Goal: Transaction & Acquisition: Purchase product/service

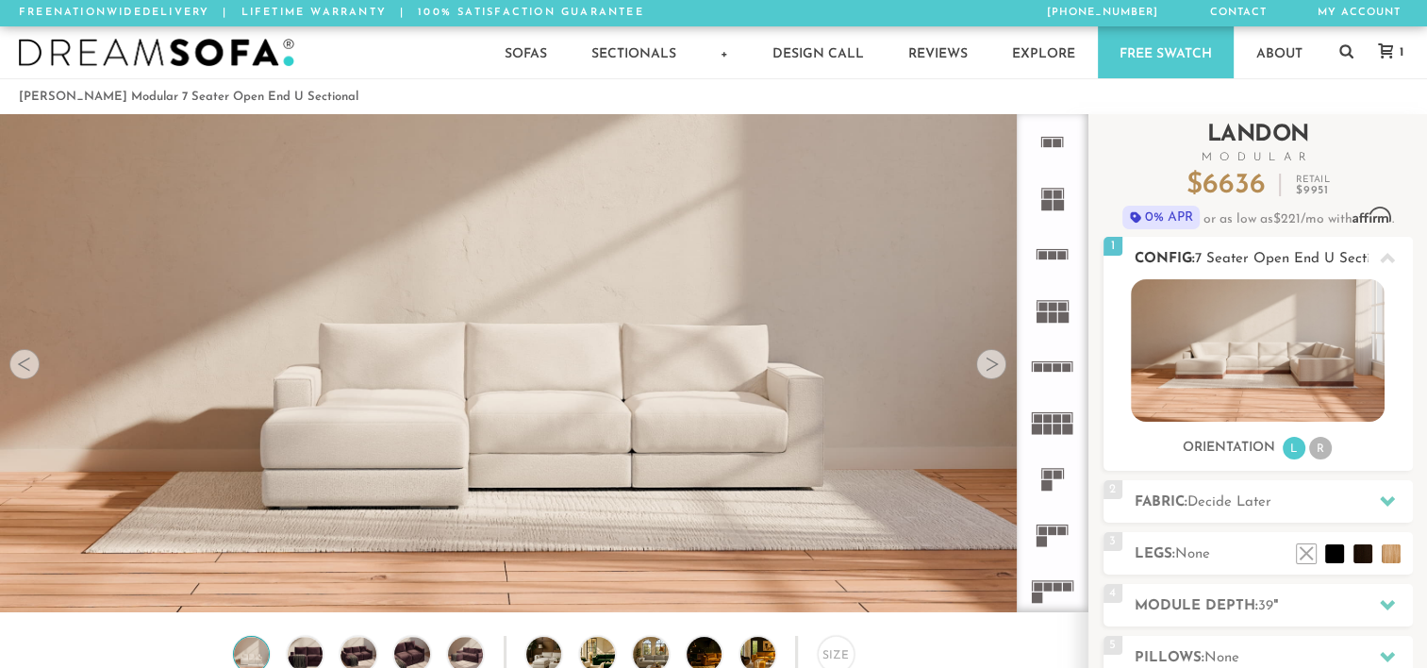
click at [1317, 441] on li "R" at bounding box center [1320, 448] width 23 height 23
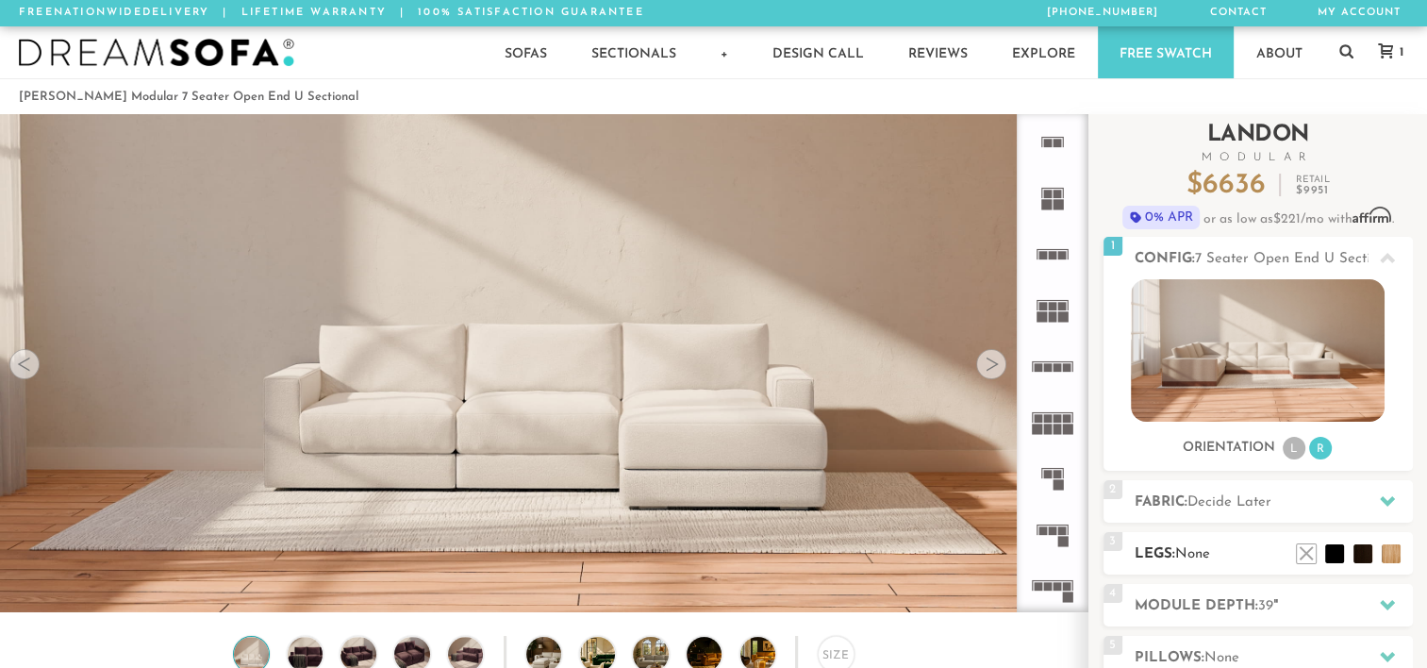
click at [1375, 547] on ul at bounding box center [1348, 549] width 113 height 28
click at [1350, 515] on li at bounding box center [1362, 525] width 75 height 75
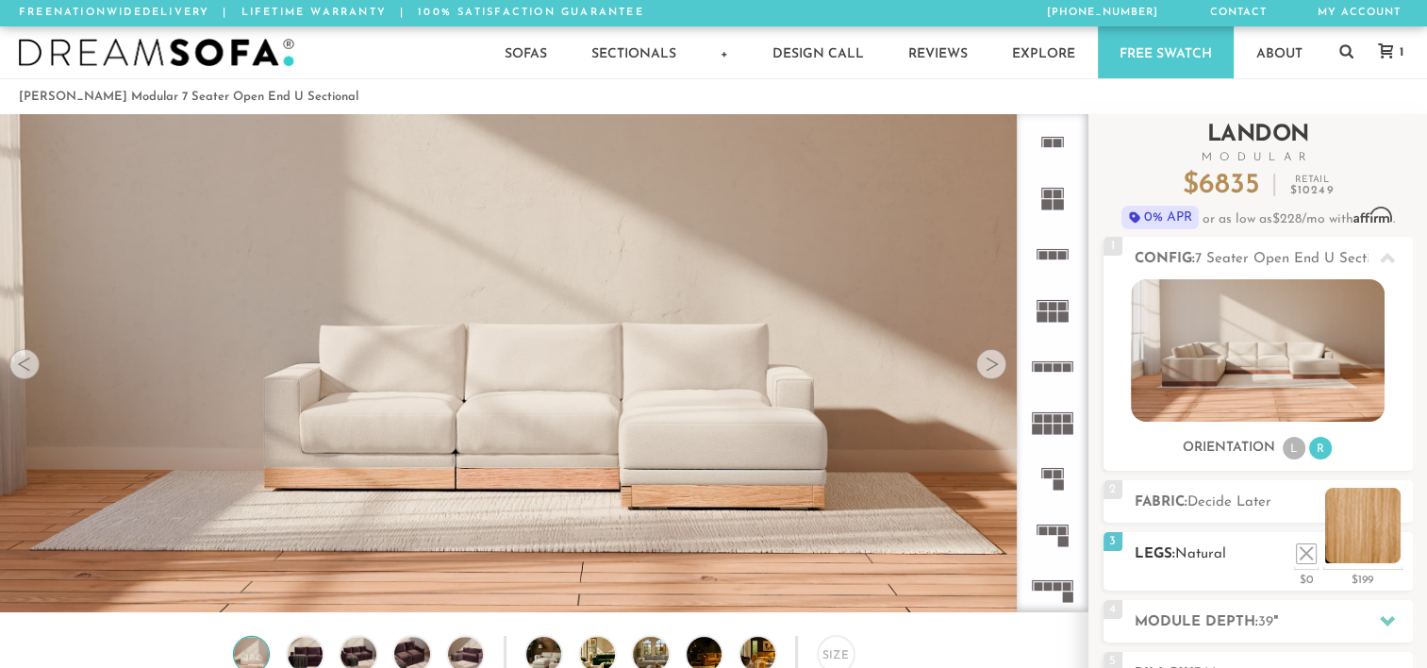
click at [1350, 515] on li at bounding box center [1362, 525] width 75 height 75
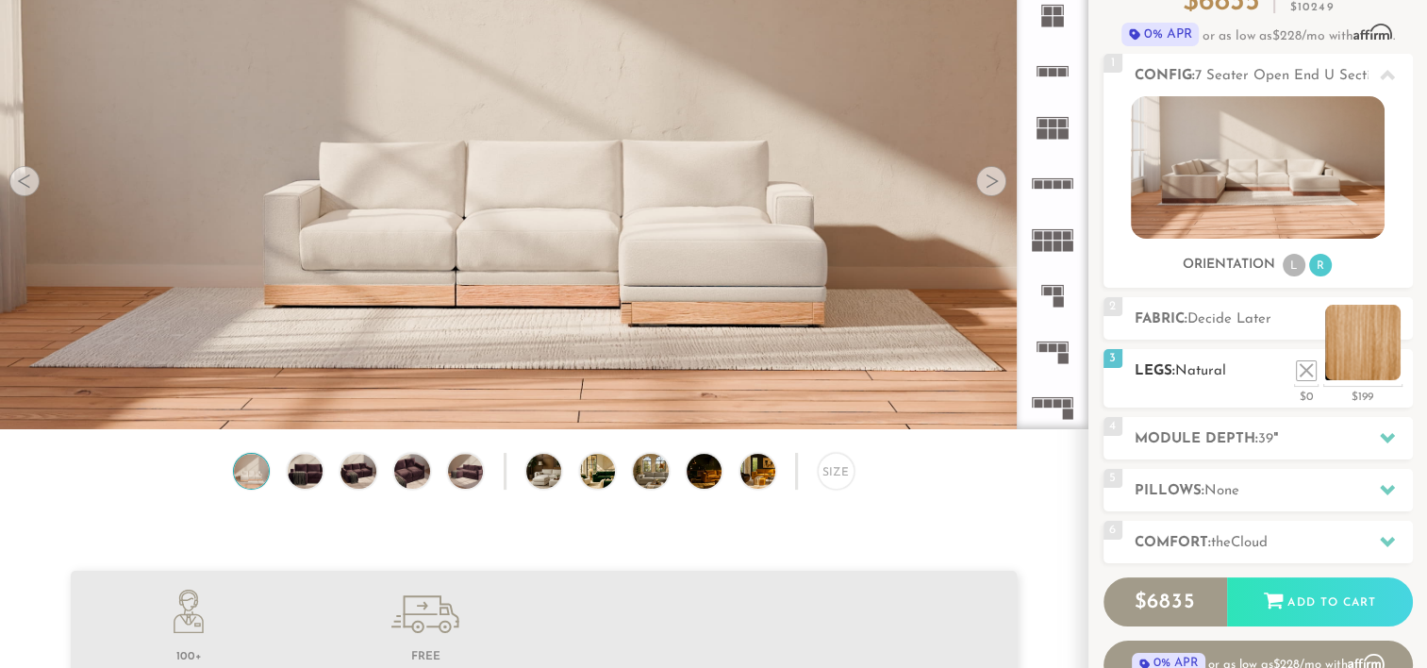
scroll to position [185, 0]
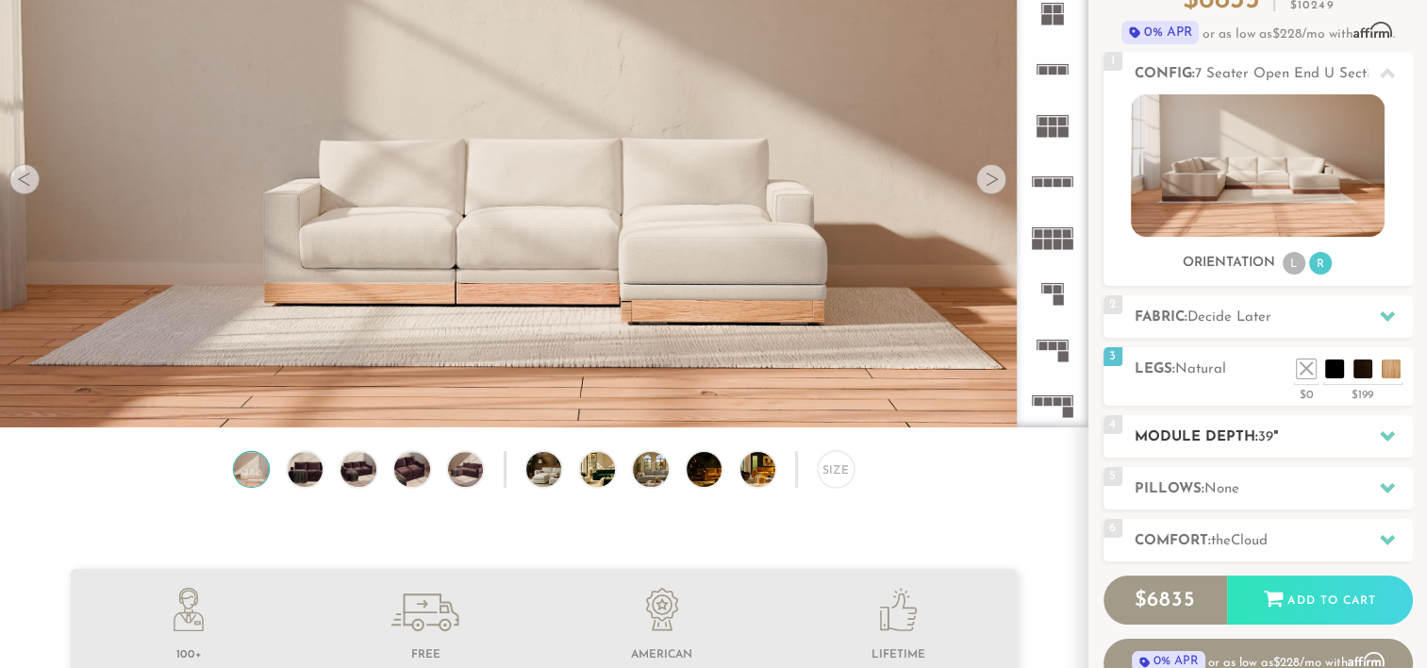
click at [1385, 431] on icon at bounding box center [1387, 435] width 15 height 15
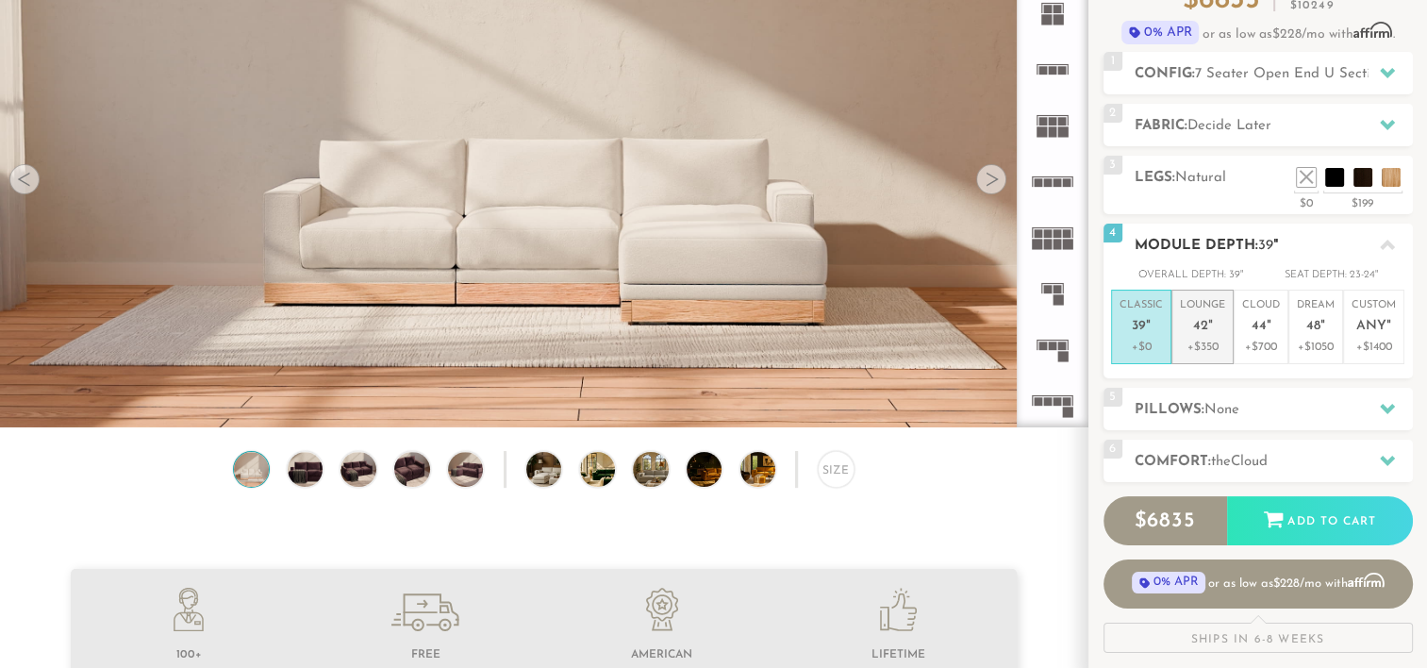
click at [1197, 326] on span "42" at bounding box center [1200, 327] width 15 height 16
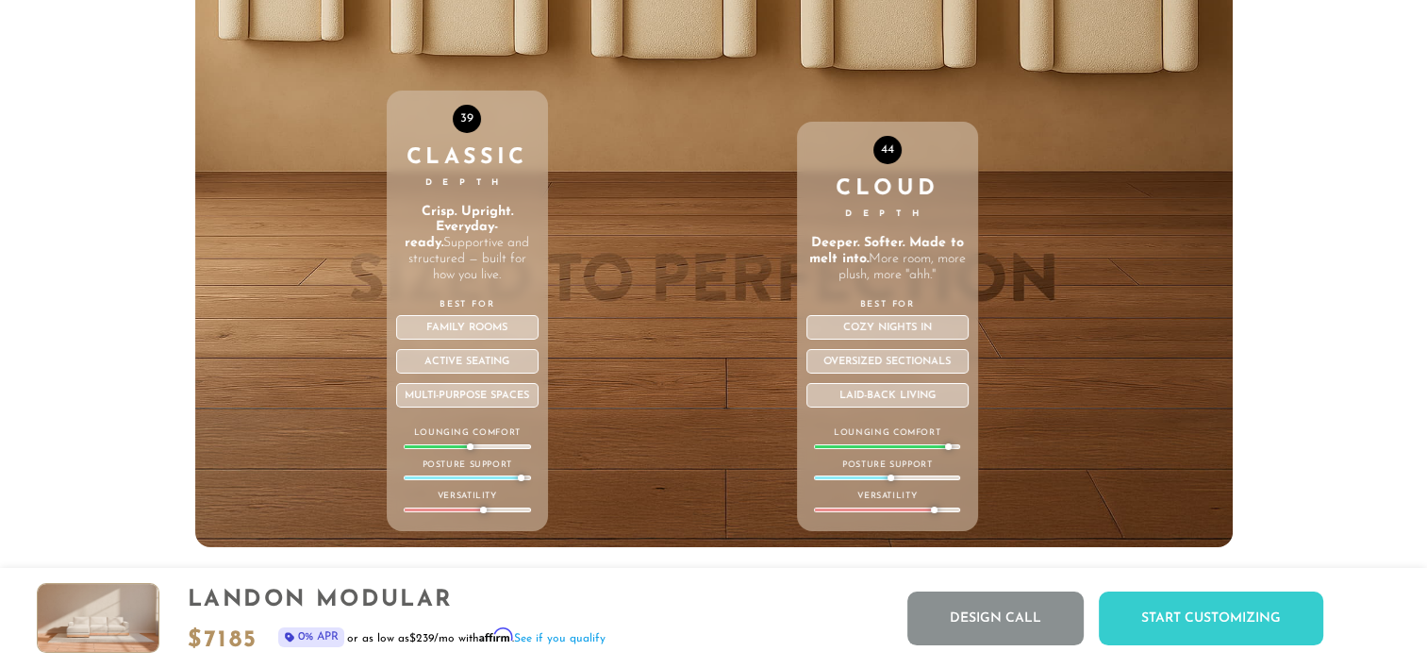
scroll to position [6665, 0]
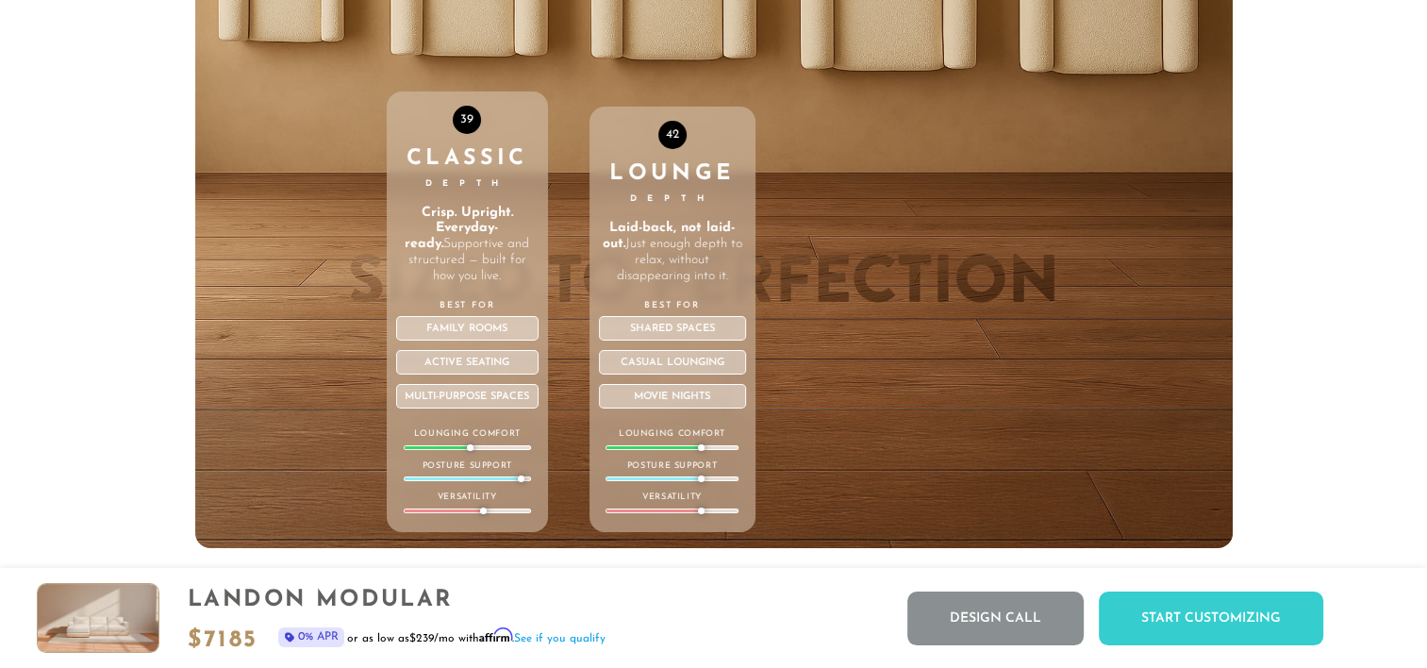
click at [743, 58] on div "42 Lounge Depth Laid-back, not laid-out. Just enough depth to relax, without di…" at bounding box center [673, 147] width 166 height 802
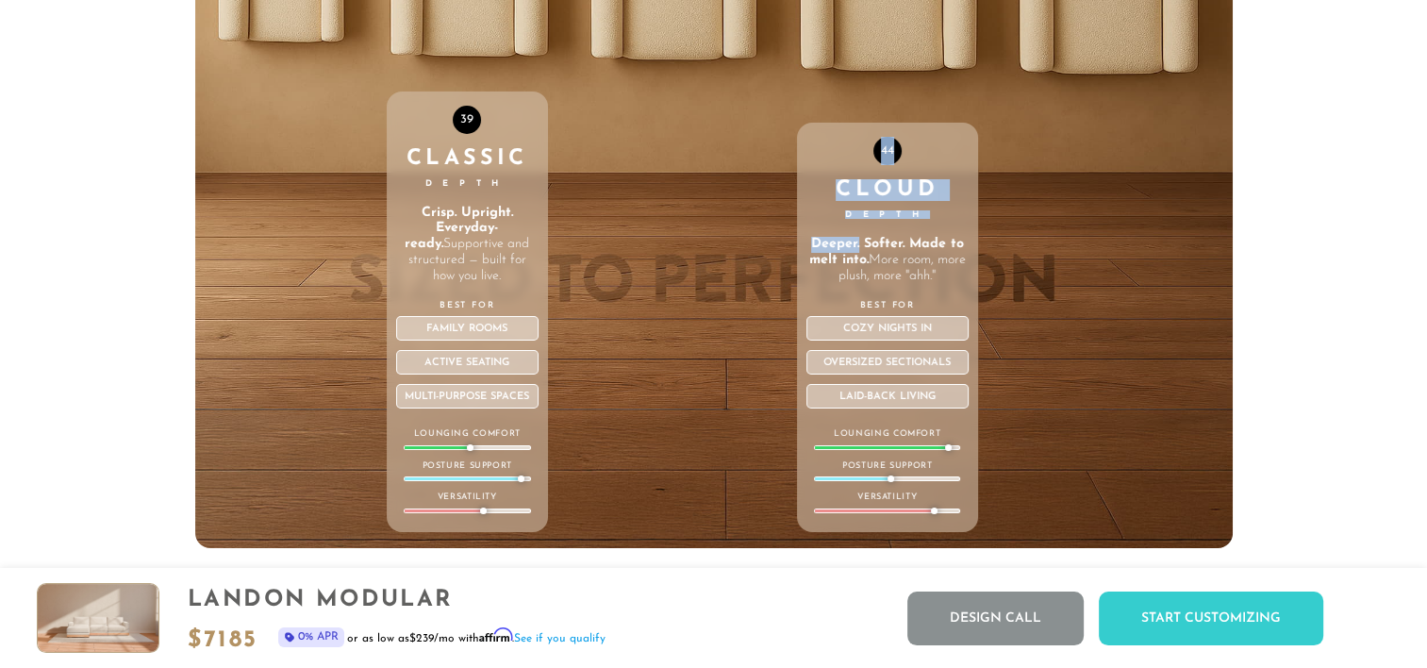
drag, startPoint x: 671, startPoint y: 328, endPoint x: 860, endPoint y: 247, distance: 206.2
click at [860, 247] on div "ANY Custom Depth Any depth. Just right for you. Craft the perfect sit, your way…" at bounding box center [714, 147] width 1038 height 802
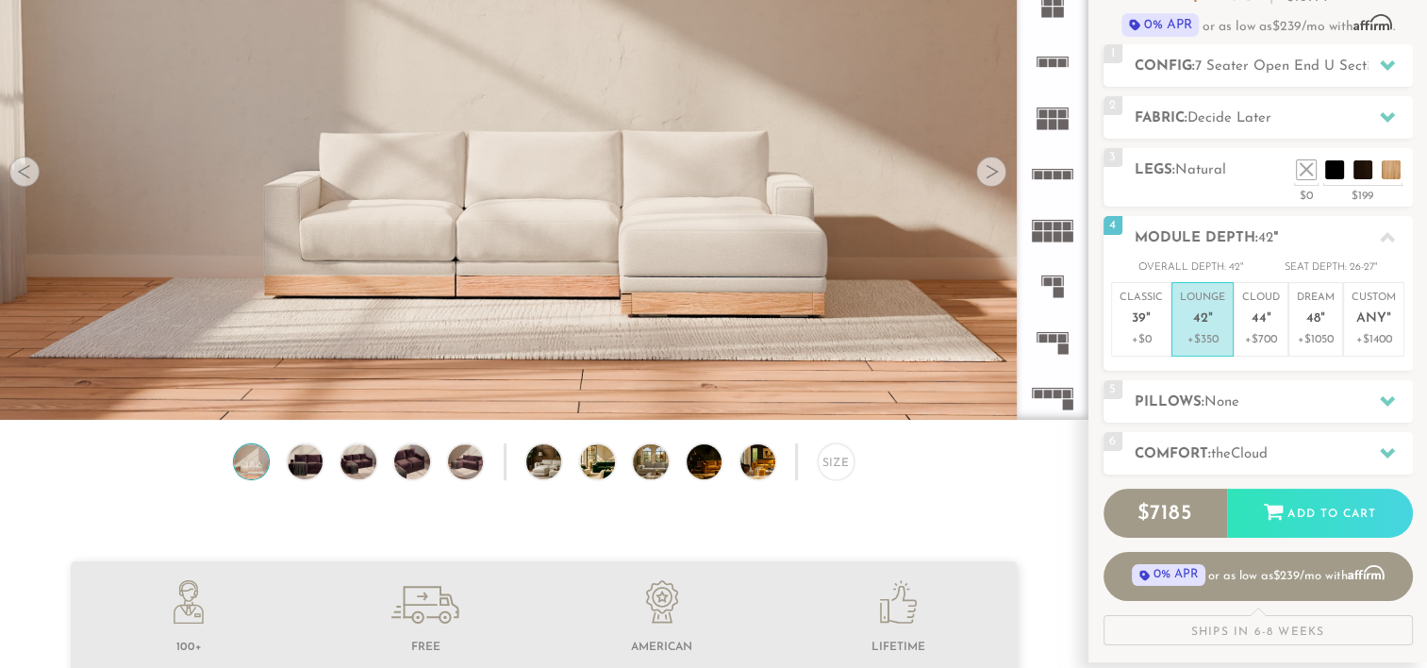
scroll to position [215, 0]
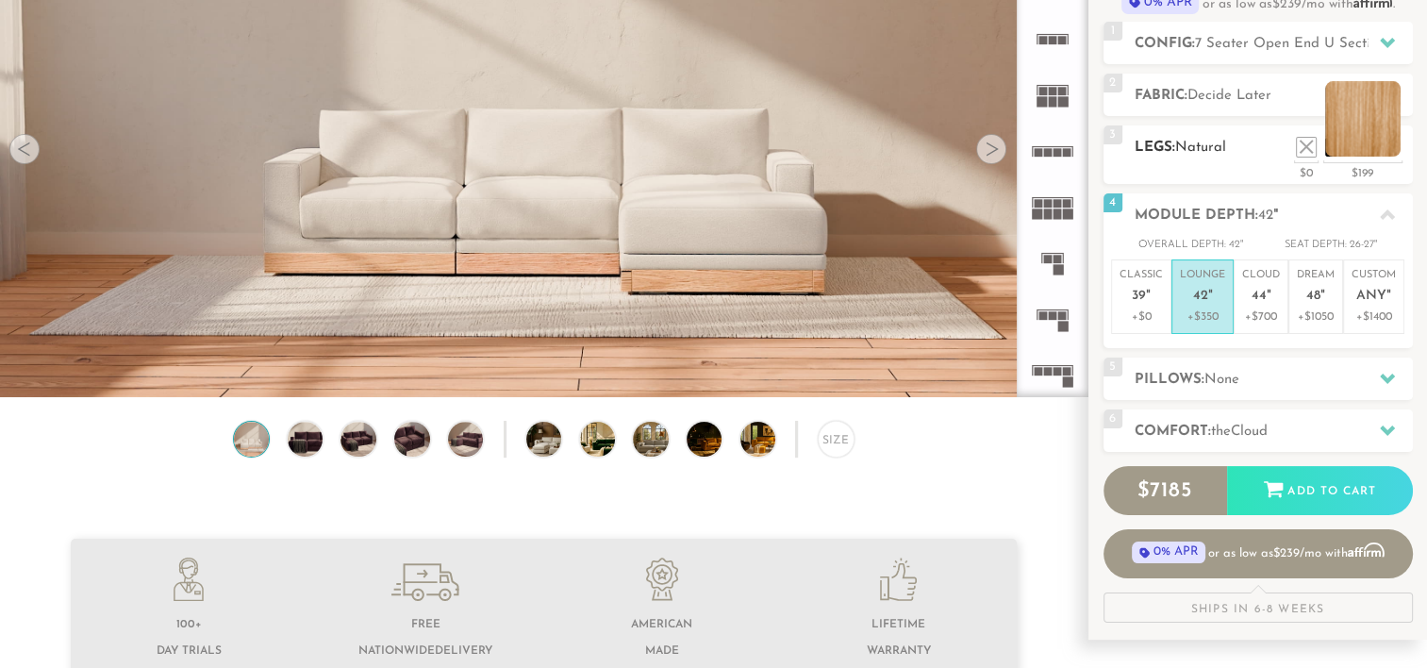
click at [1370, 129] on li at bounding box center [1362, 118] width 75 height 75
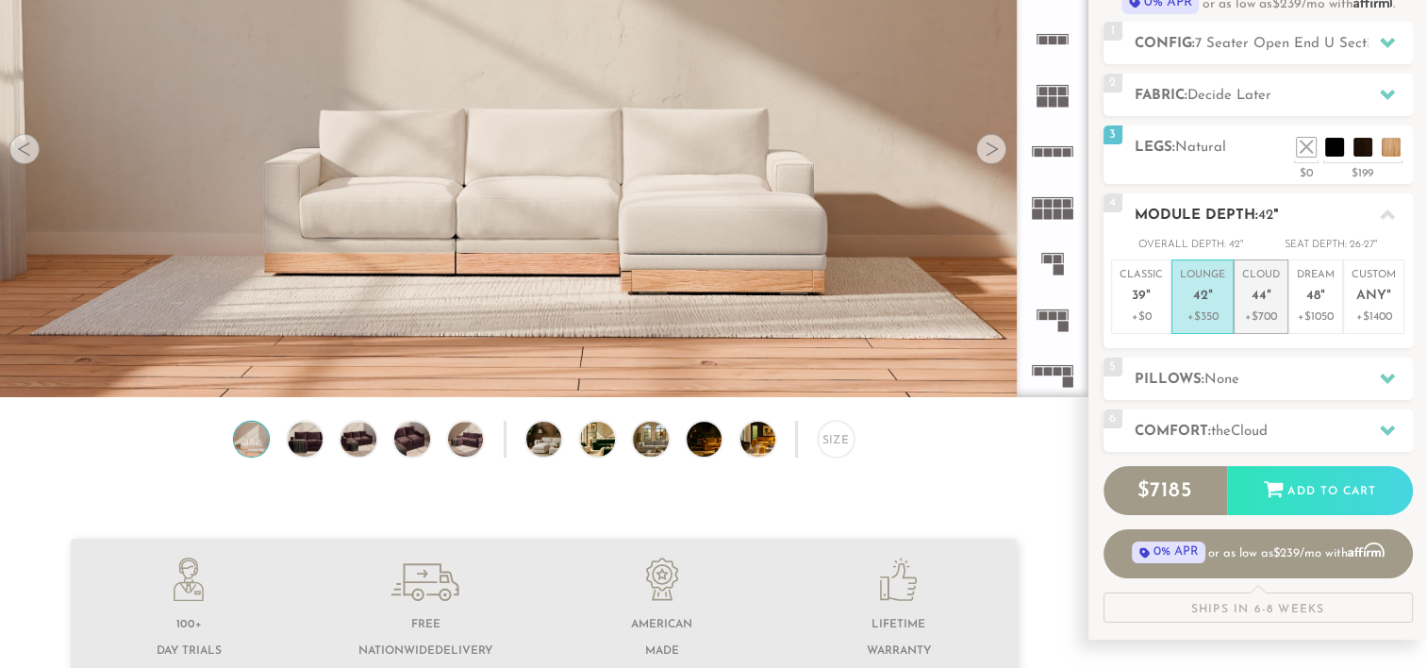
click at [1267, 307] on p "Cloud 44 "" at bounding box center [1261, 288] width 38 height 41
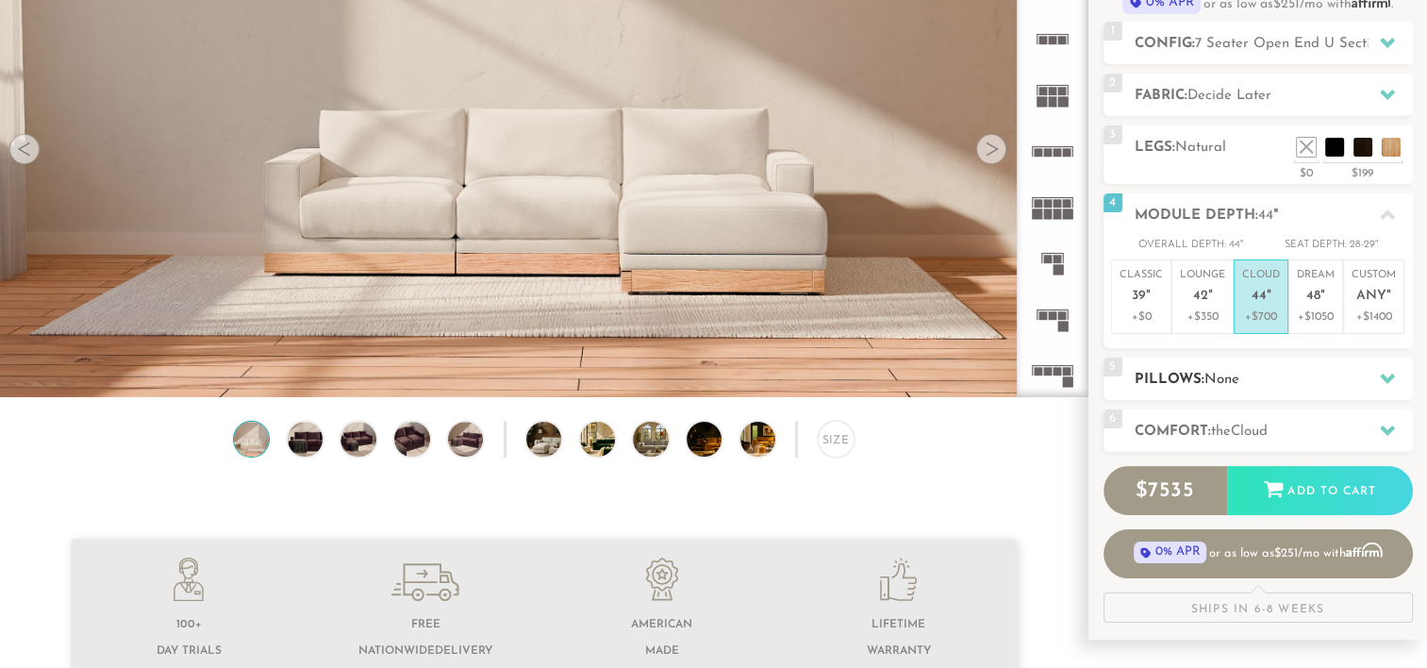
click at [1238, 374] on span "None" at bounding box center [1222, 380] width 35 height 14
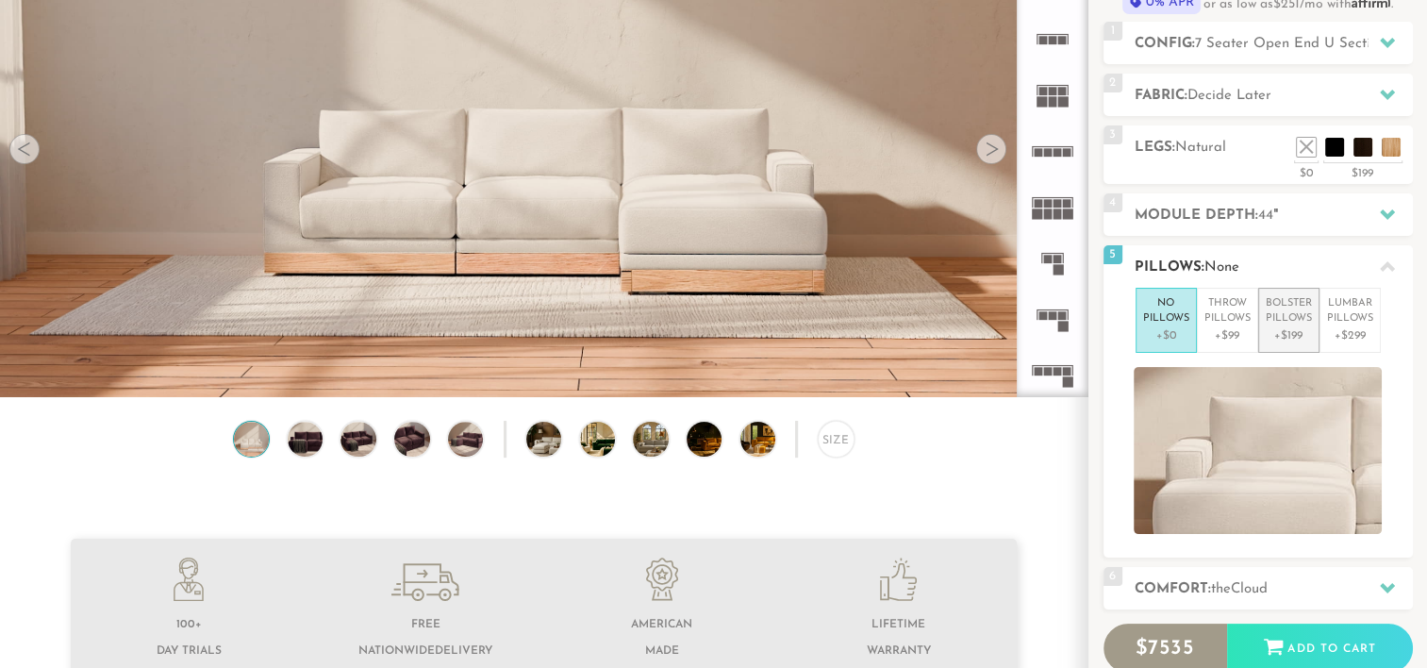
click at [1297, 327] on p "+$199" at bounding box center [1289, 335] width 46 height 17
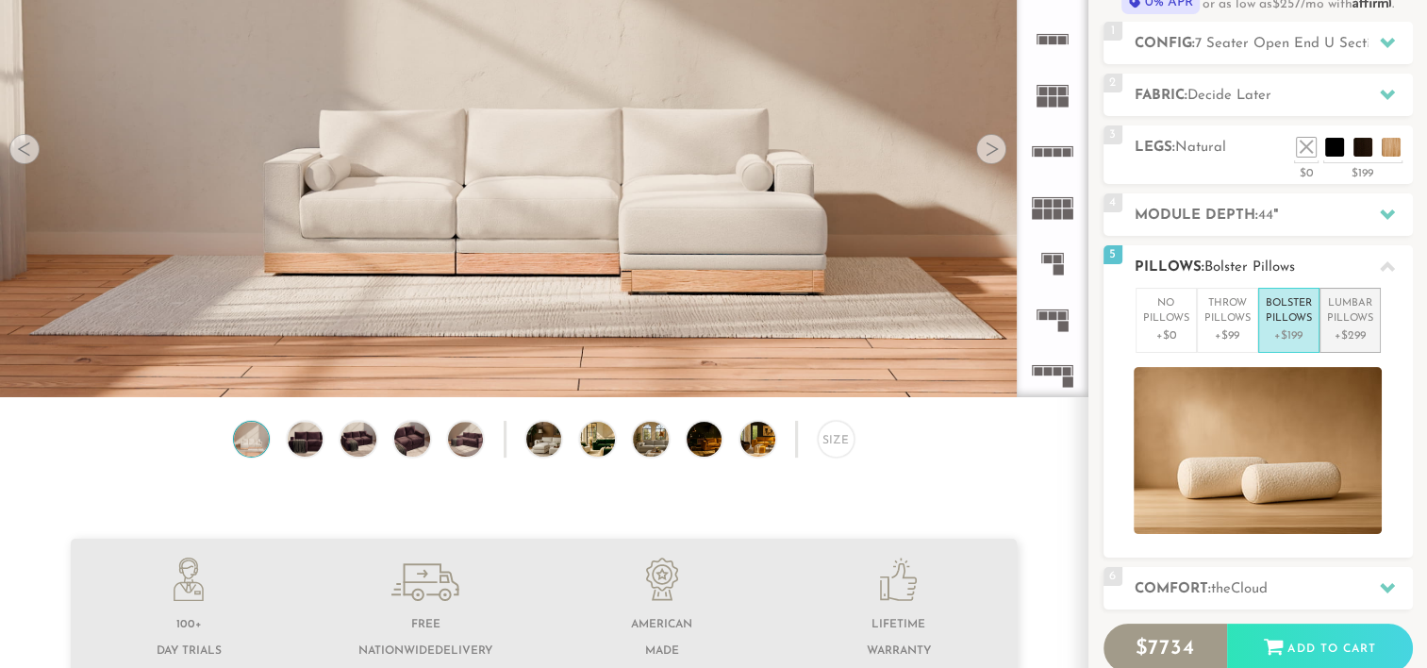
click at [1364, 316] on p "Lumbar Pillows" at bounding box center [1350, 311] width 46 height 31
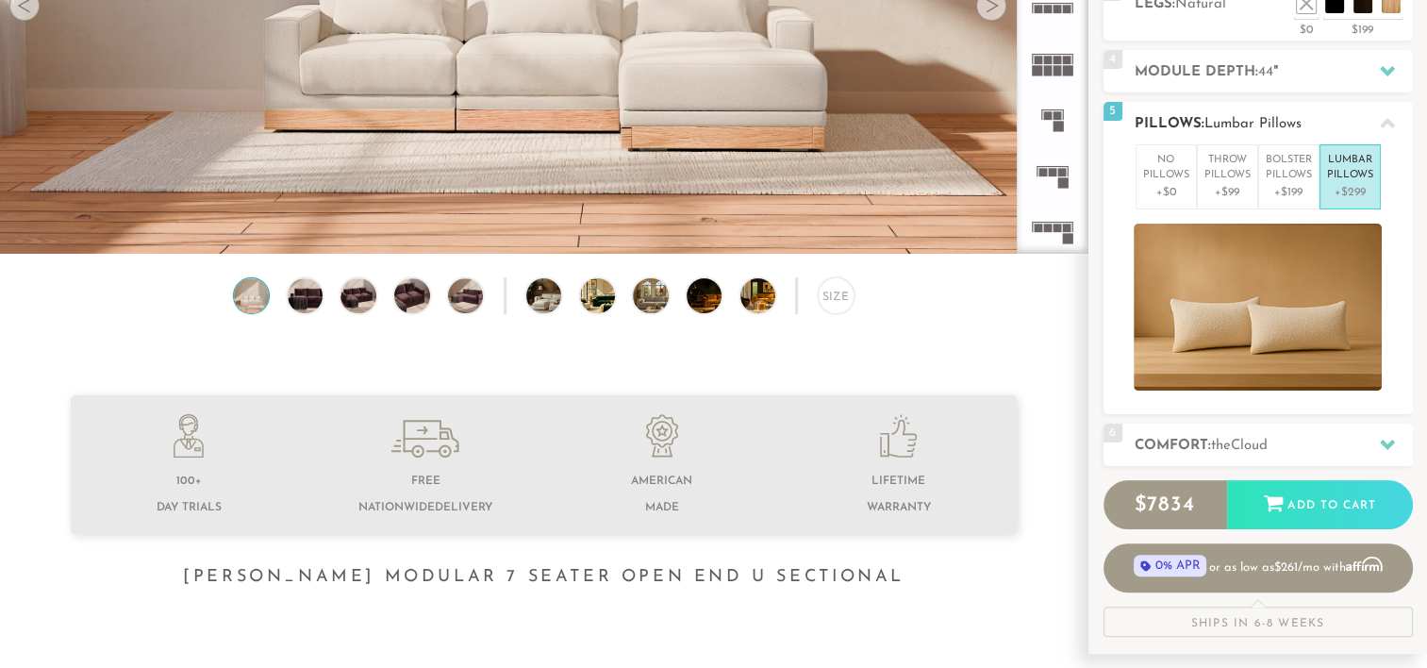
scroll to position [361, 0]
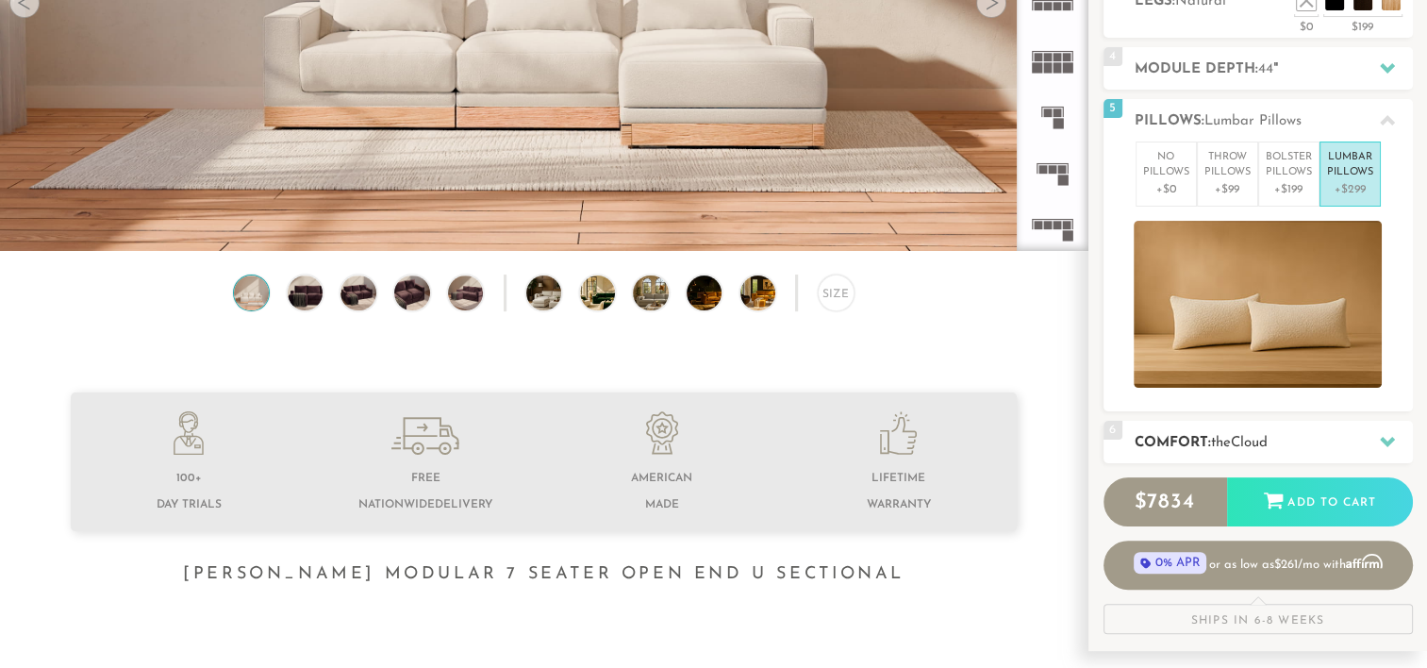
click at [1297, 439] on h2 "Comfort: the Cloud" at bounding box center [1274, 443] width 278 height 22
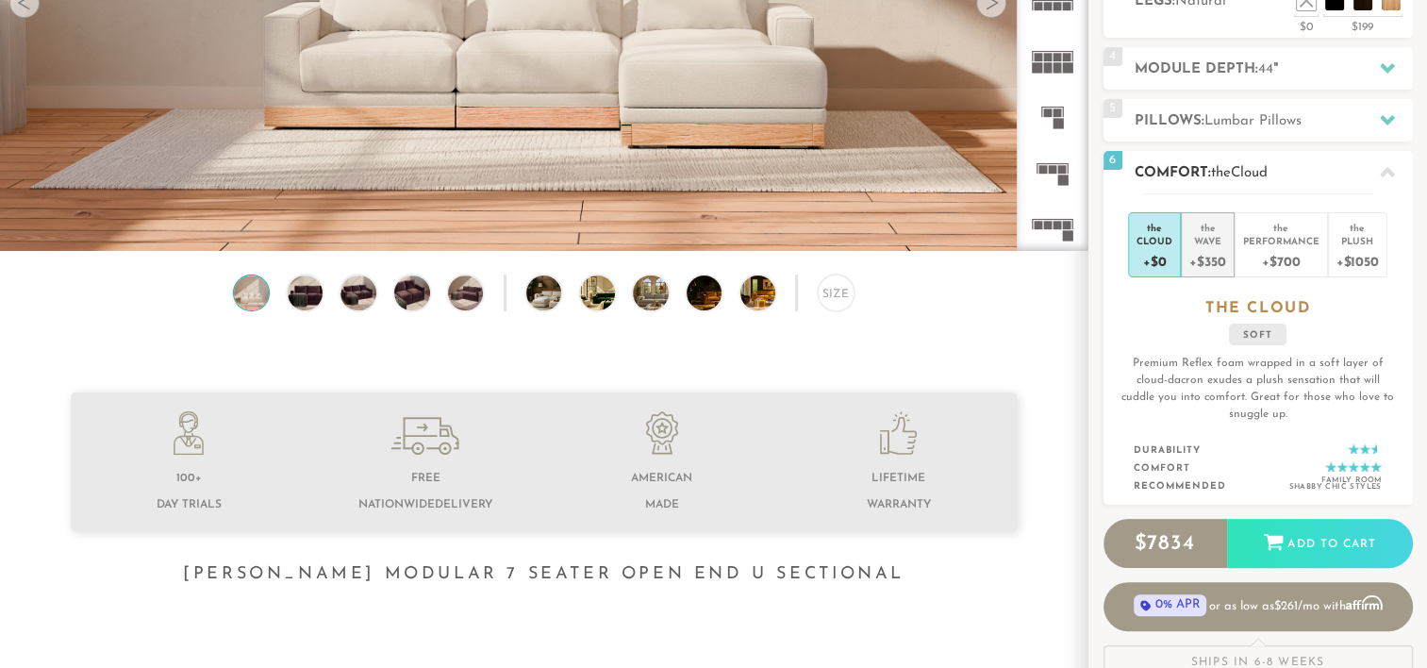
click at [1214, 260] on div "+$350" at bounding box center [1207, 260] width 36 height 27
click at [1389, 125] on div at bounding box center [1388, 120] width 40 height 39
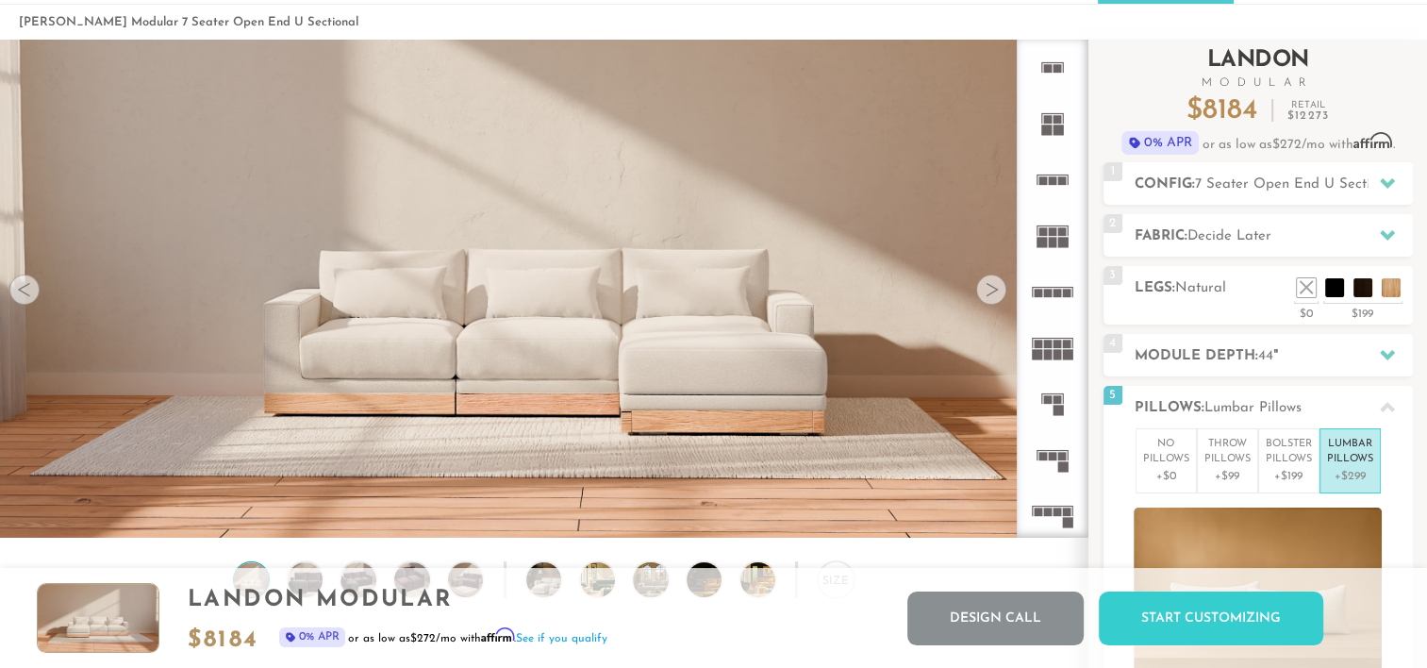
scroll to position [74, 0]
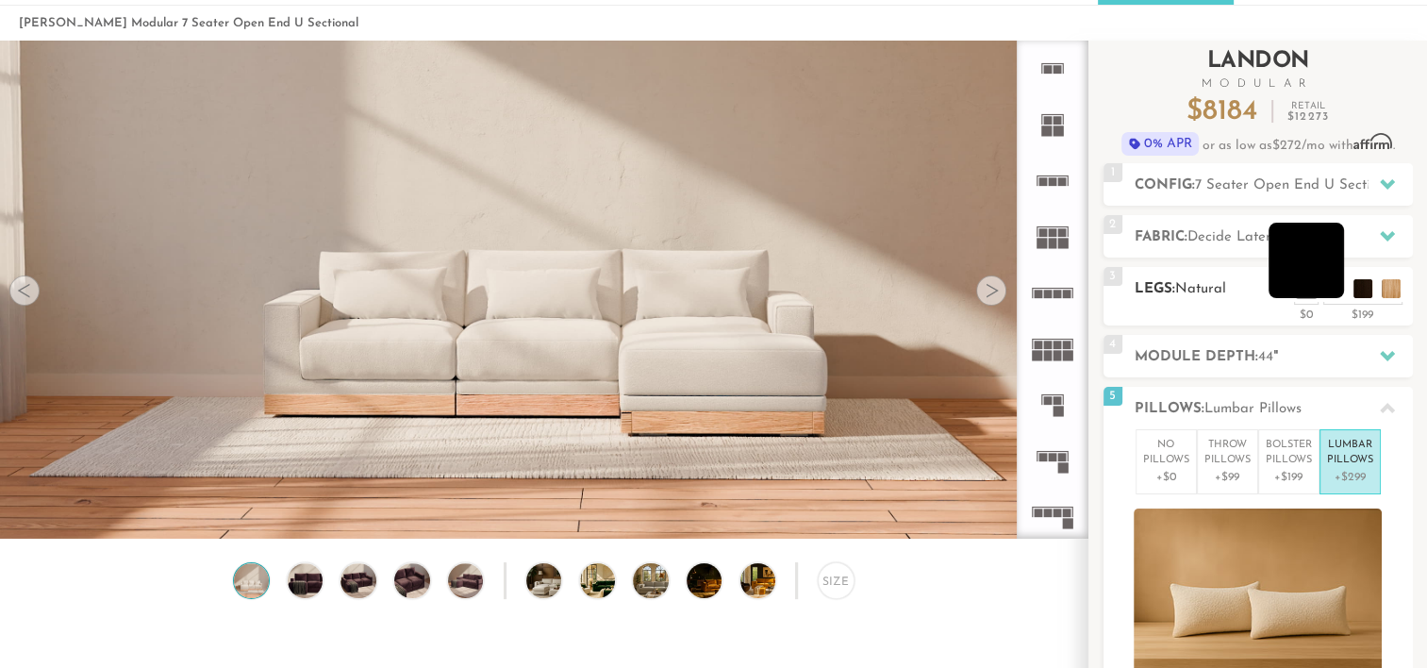
click at [1336, 282] on li at bounding box center [1306, 260] width 75 height 75
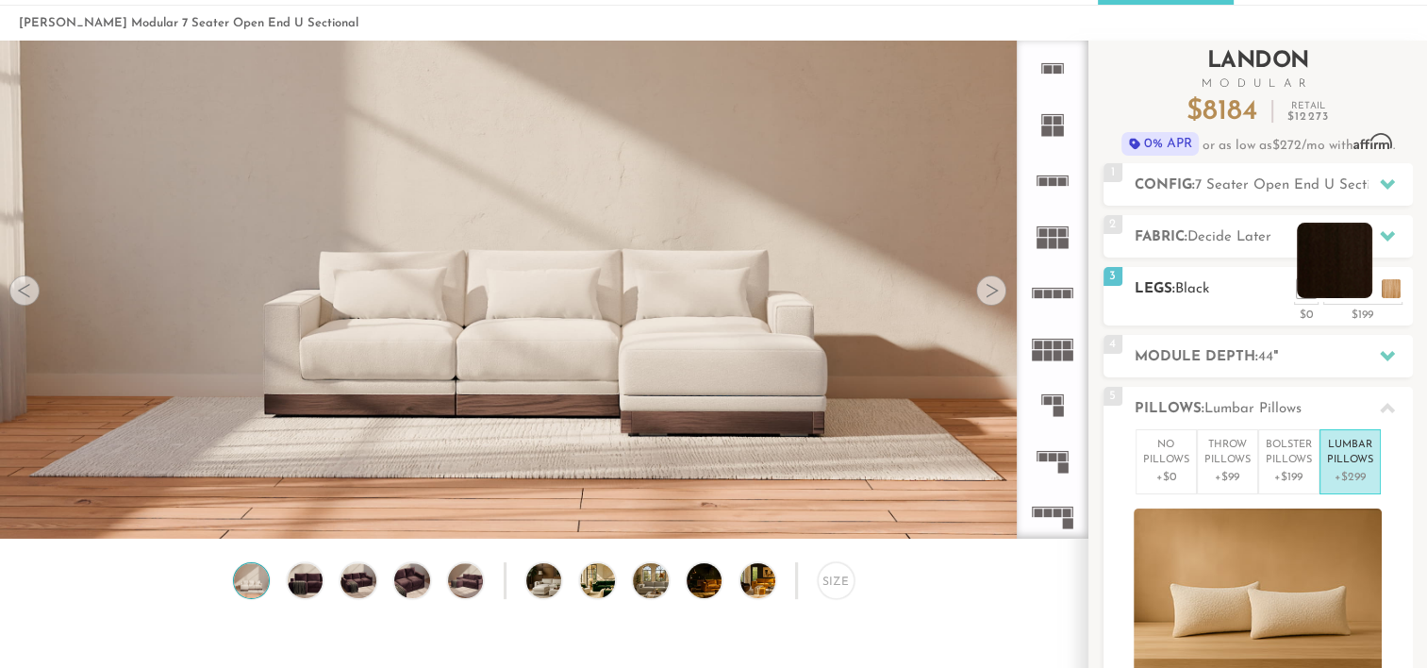
click at [1366, 282] on li at bounding box center [1334, 260] width 75 height 75
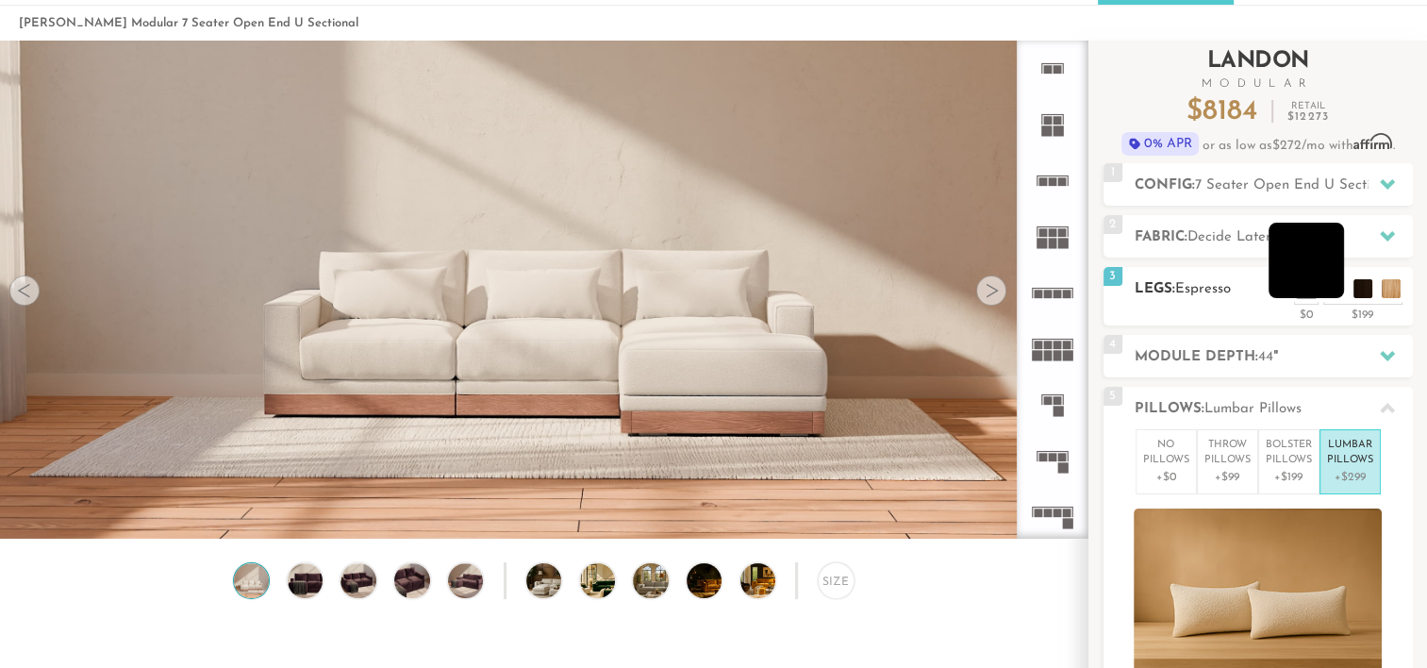
click at [1338, 292] on li at bounding box center [1306, 260] width 75 height 75
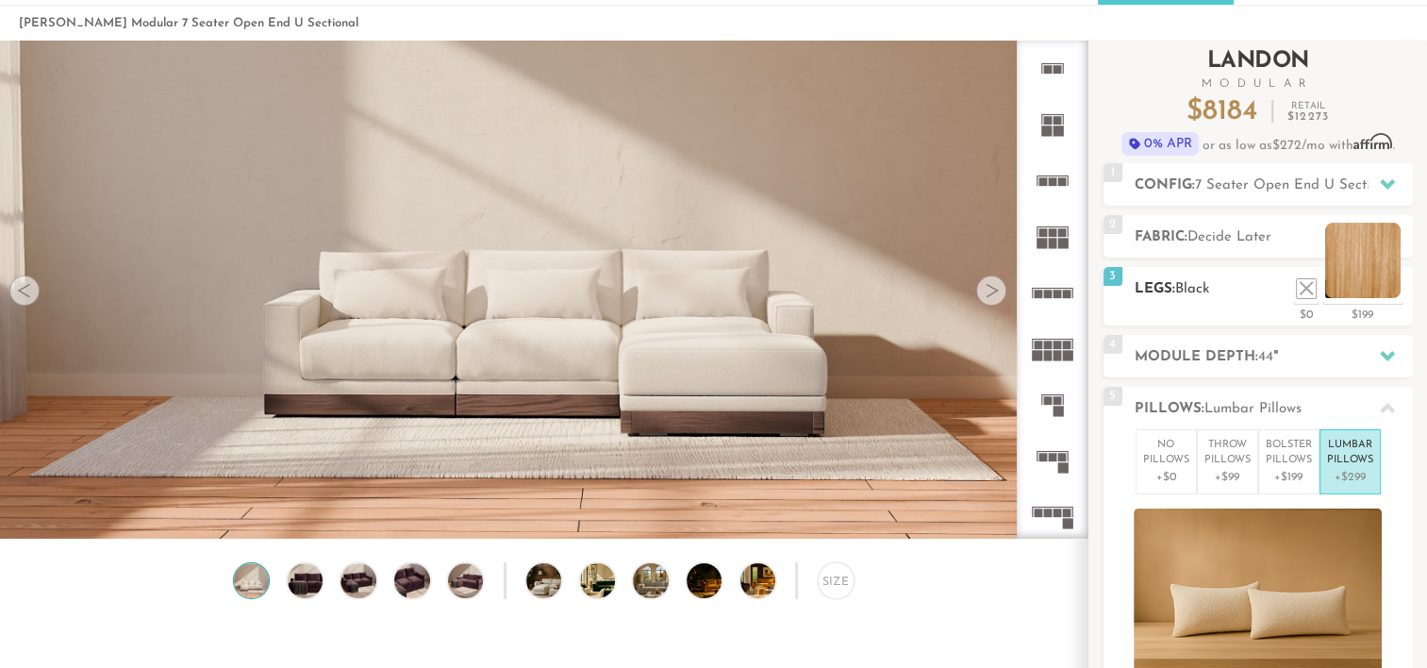
click at [1387, 288] on li at bounding box center [1362, 260] width 75 height 75
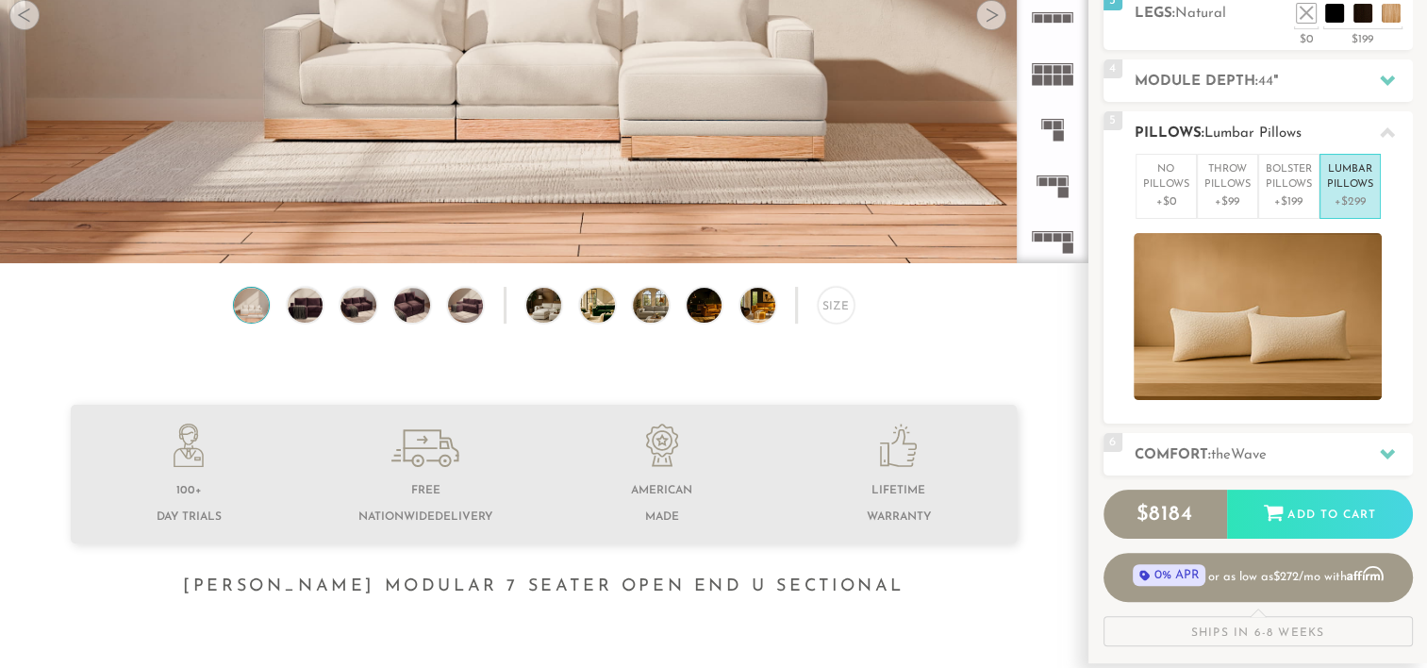
scroll to position [392, 0]
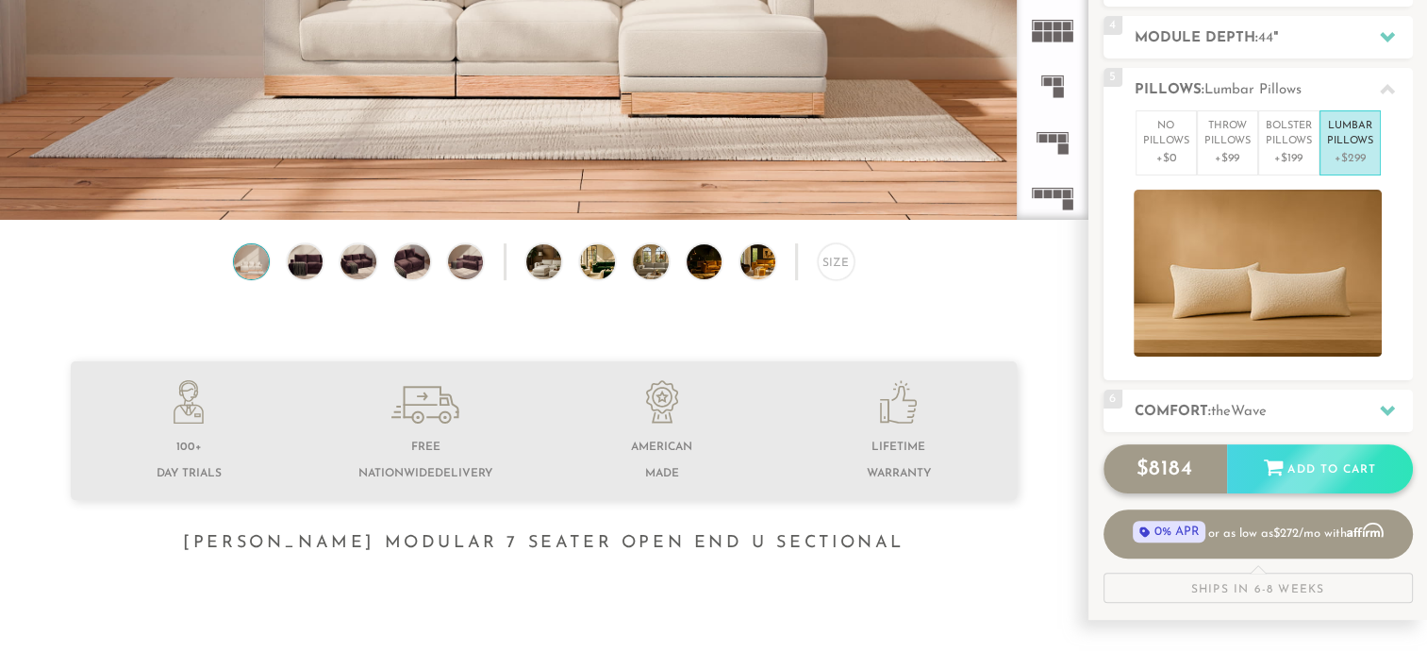
click at [1336, 472] on div "$ 8184 Add to Cart" at bounding box center [1258, 468] width 309 height 49
